Goal: Transaction & Acquisition: Purchase product/service

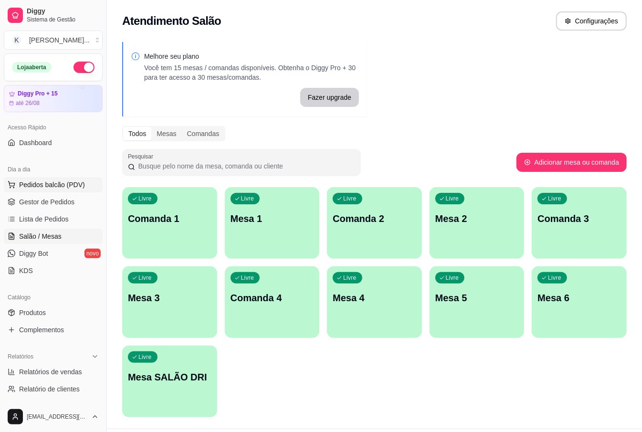
click at [53, 184] on span "Pedidos balcão (PDV)" at bounding box center [52, 185] width 66 height 10
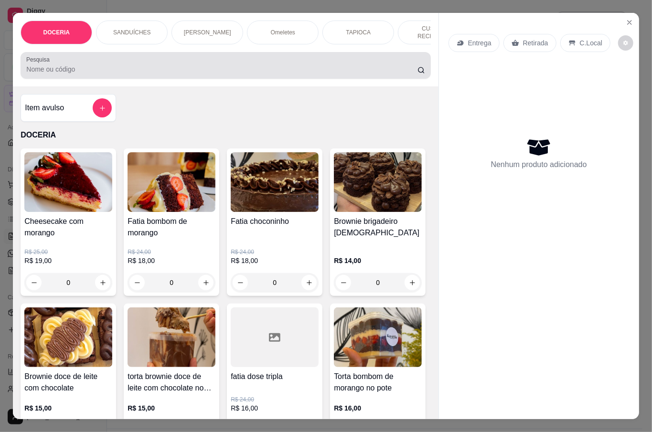
click at [192, 71] on input "Pesquisa" at bounding box center [221, 69] width 391 height 10
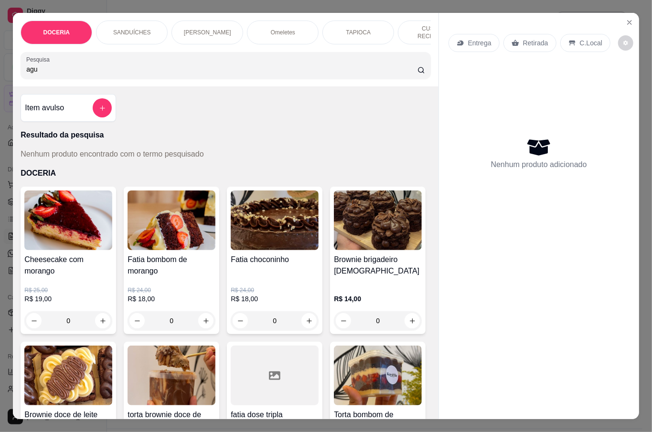
scroll to position [127, 0]
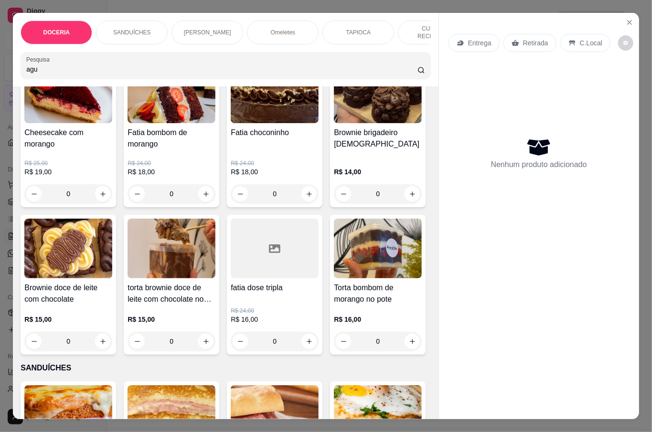
type input "agu"
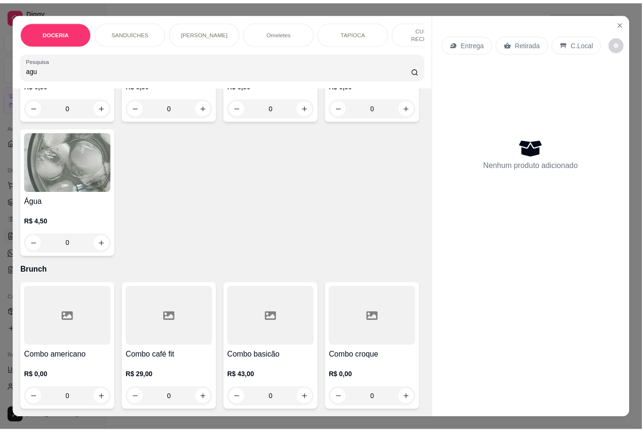
scroll to position [2842, 0]
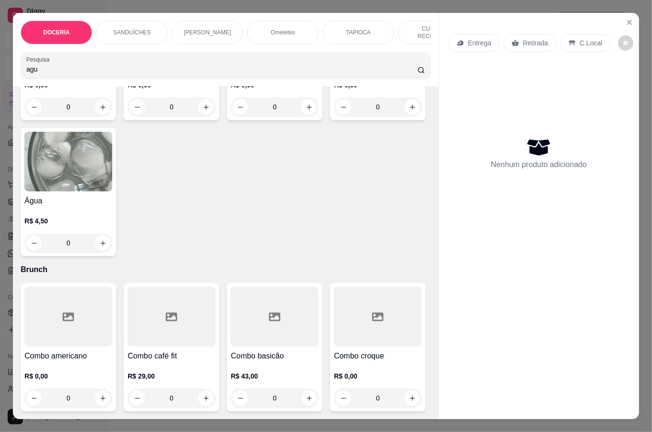
click at [112, 253] on div "0" at bounding box center [68, 243] width 88 height 19
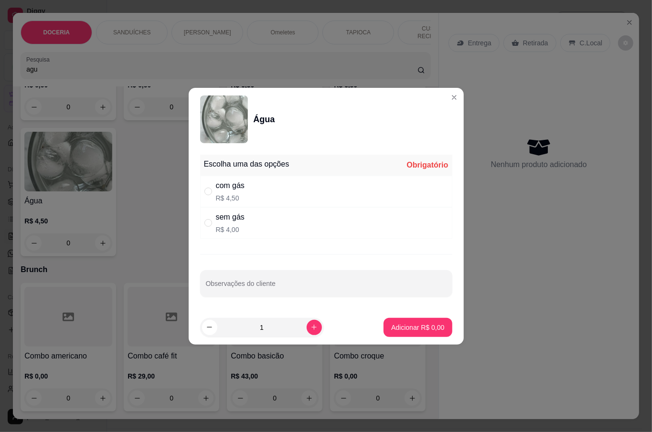
click at [292, 232] on div "sem gás R$ 4,00" at bounding box center [326, 223] width 252 height 32
radio input "true"
click at [310, 194] on div "com gás R$ 4,50" at bounding box center [326, 192] width 252 height 32
radio input "true"
radio input "false"
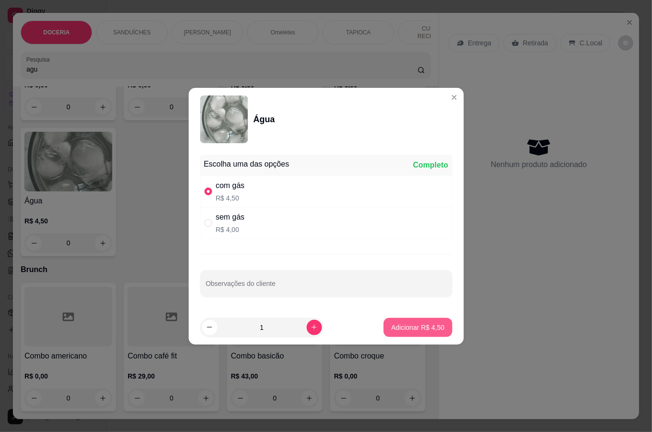
click at [398, 322] on button "Adicionar R$ 4,50" at bounding box center [418, 327] width 68 height 19
type input "1"
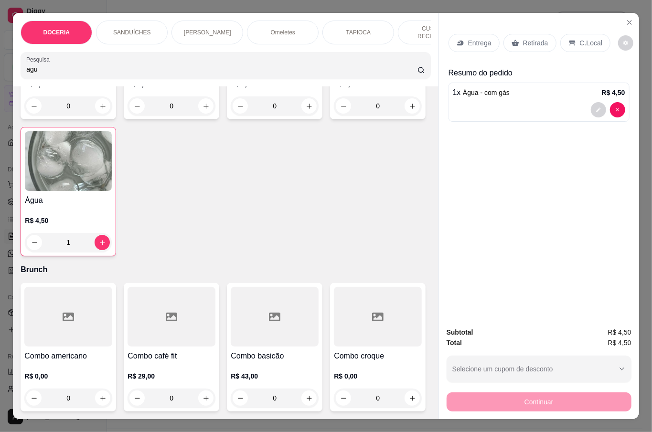
click at [574, 37] on div "C.Local" at bounding box center [585, 43] width 50 height 18
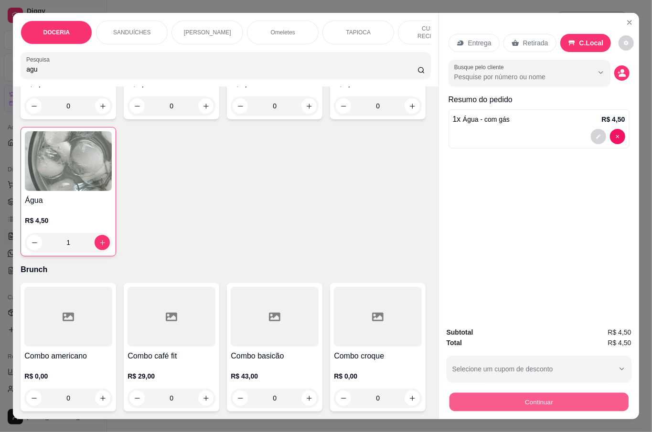
click at [468, 395] on button "Continuar" at bounding box center [538, 402] width 179 height 19
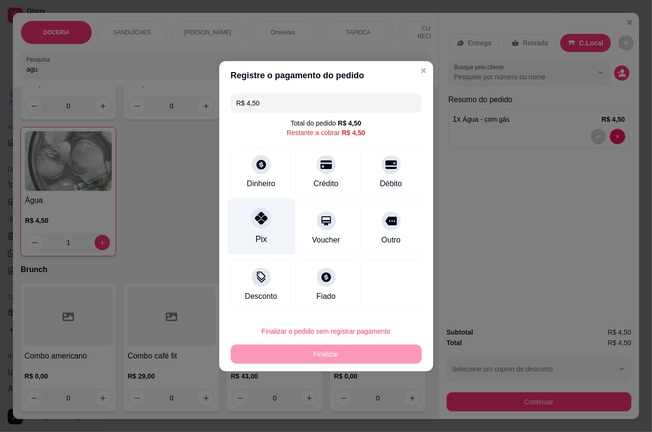
click at [270, 230] on div "Pix" at bounding box center [260, 227] width 67 height 56
type input "R$ 0,00"
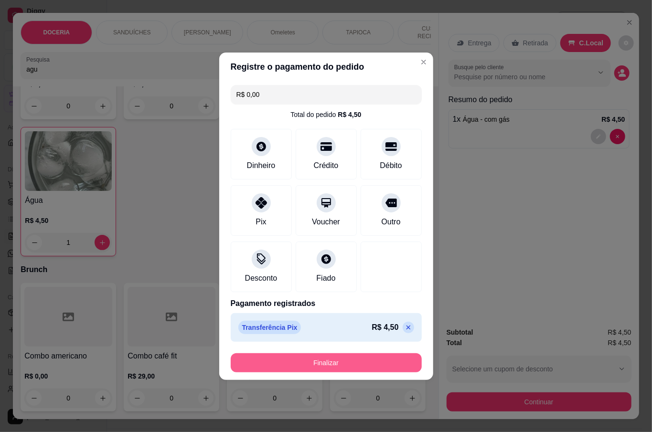
click at [361, 360] on button "Finalizar" at bounding box center [326, 362] width 191 height 19
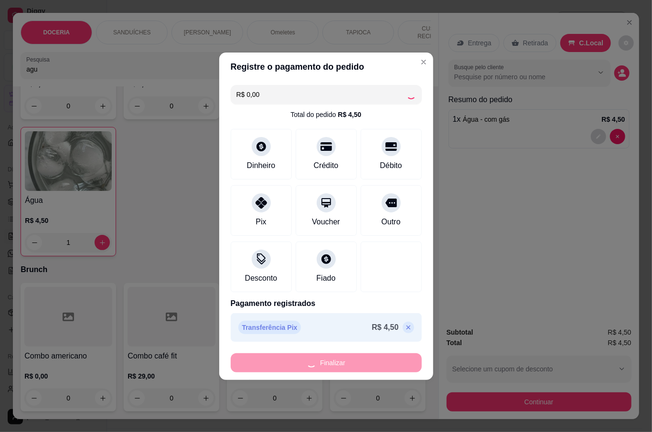
type input "0"
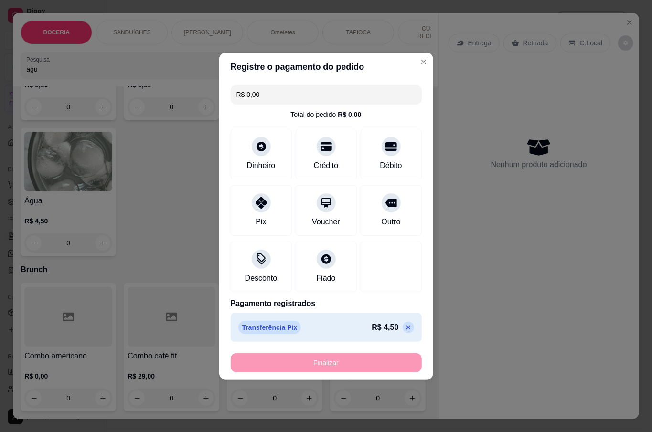
type input "-R$ 4,50"
